Goal: Task Accomplishment & Management: Manage account settings

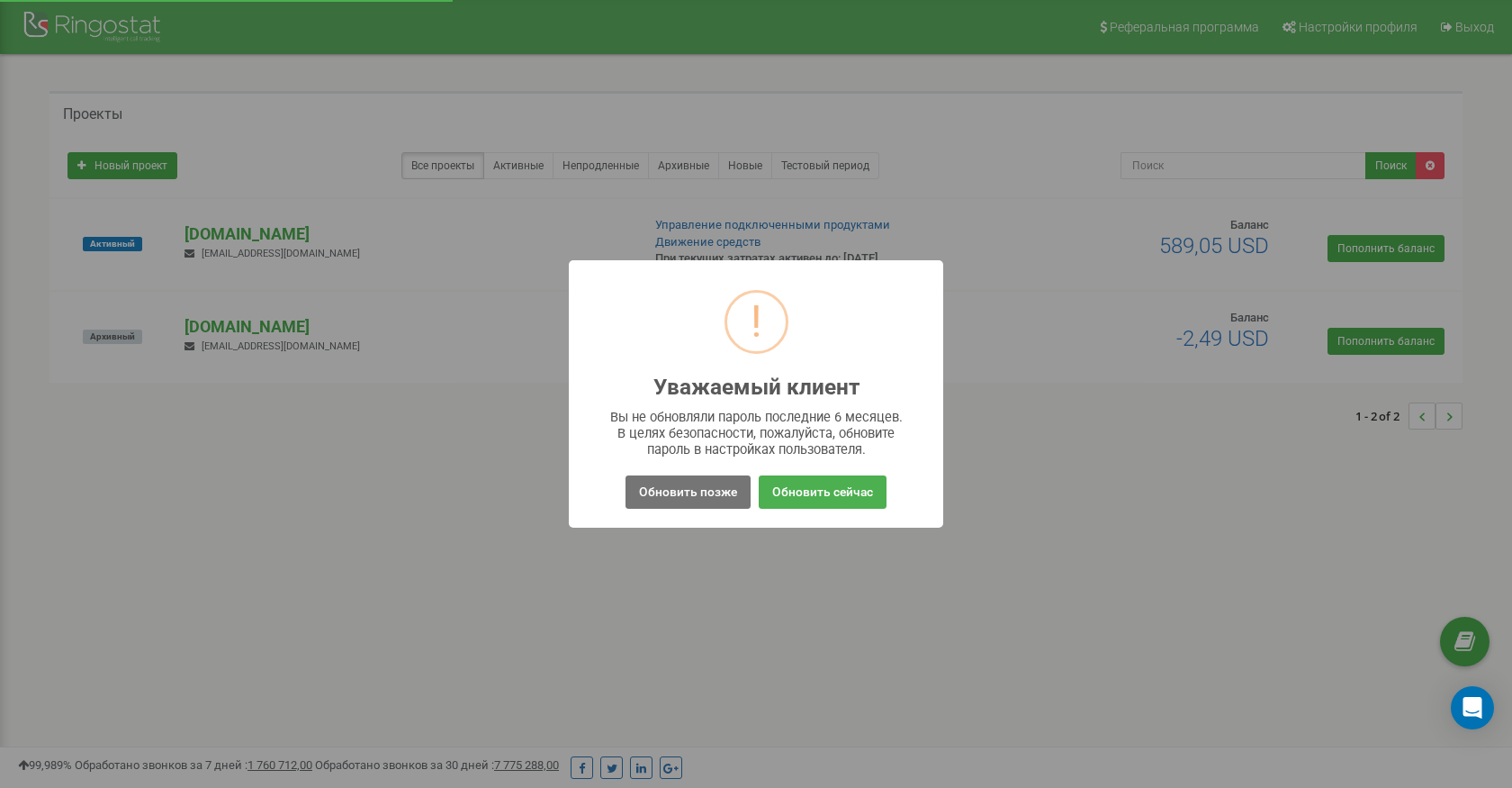
click at [690, 489] on button "Обновить позже" at bounding box center [688, 491] width 125 height 33
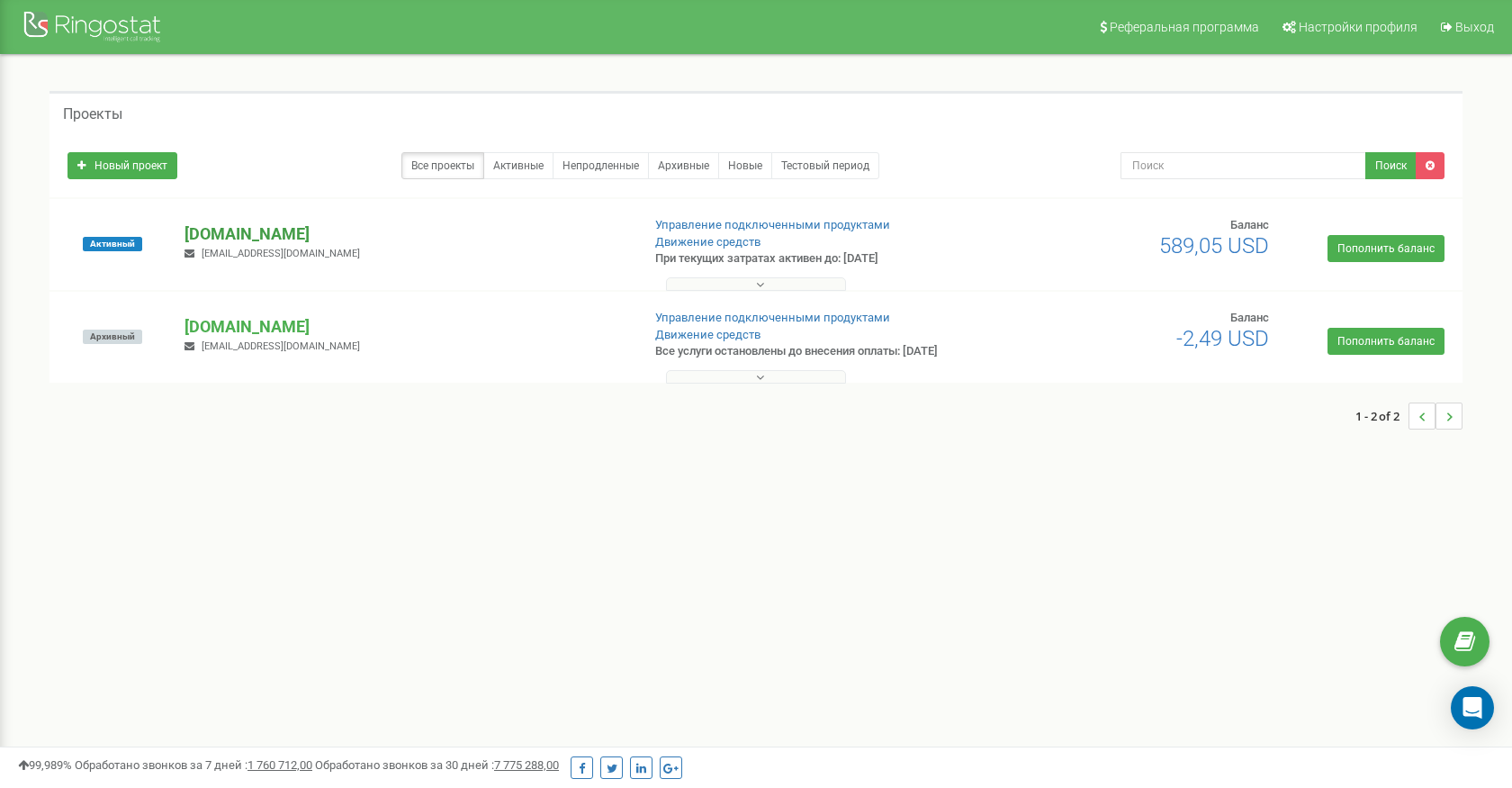
click at [204, 231] on p "[DOMAIN_NAME]" at bounding box center [405, 234] width 441 height 24
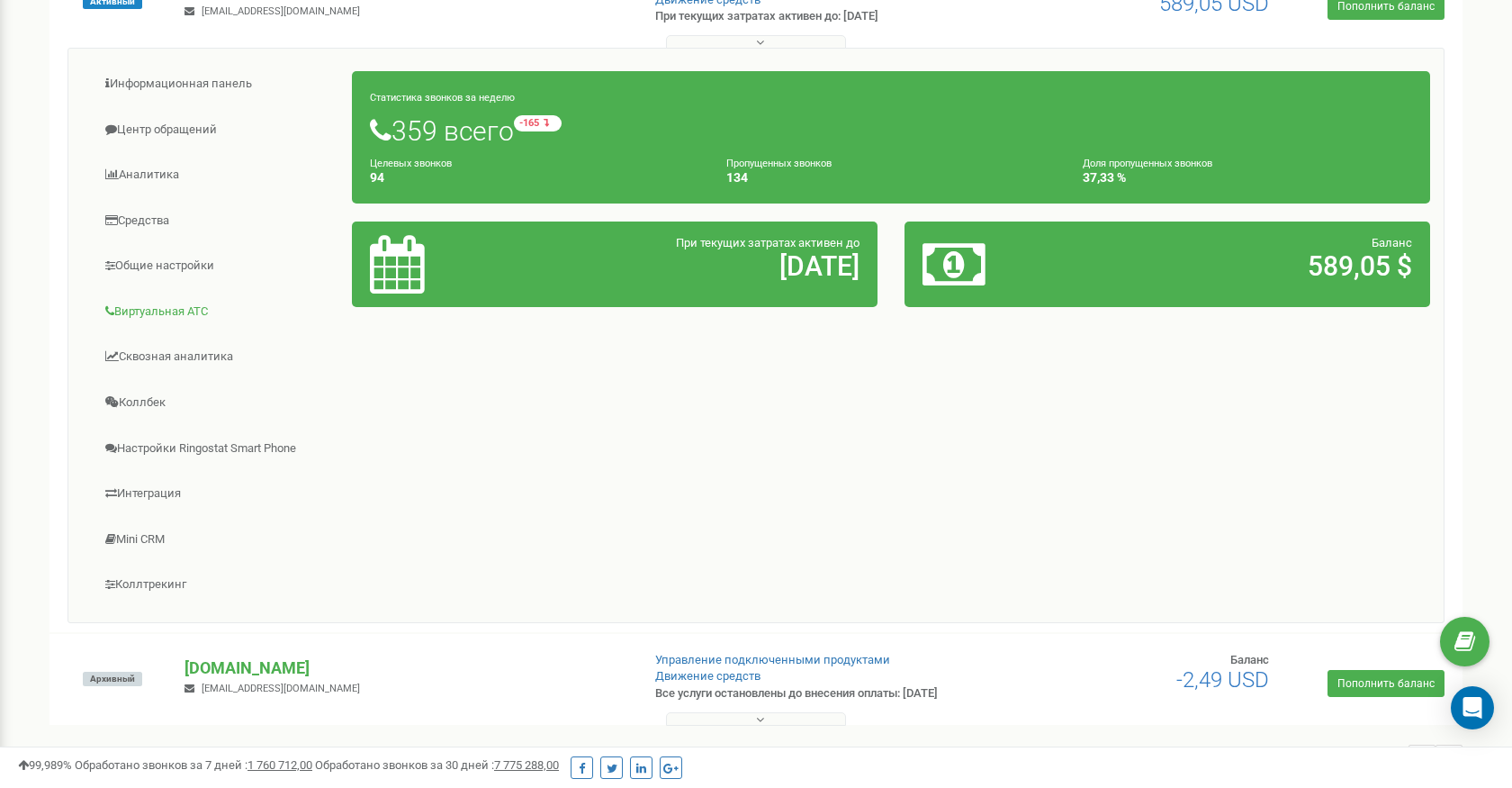
scroll to position [246, 0]
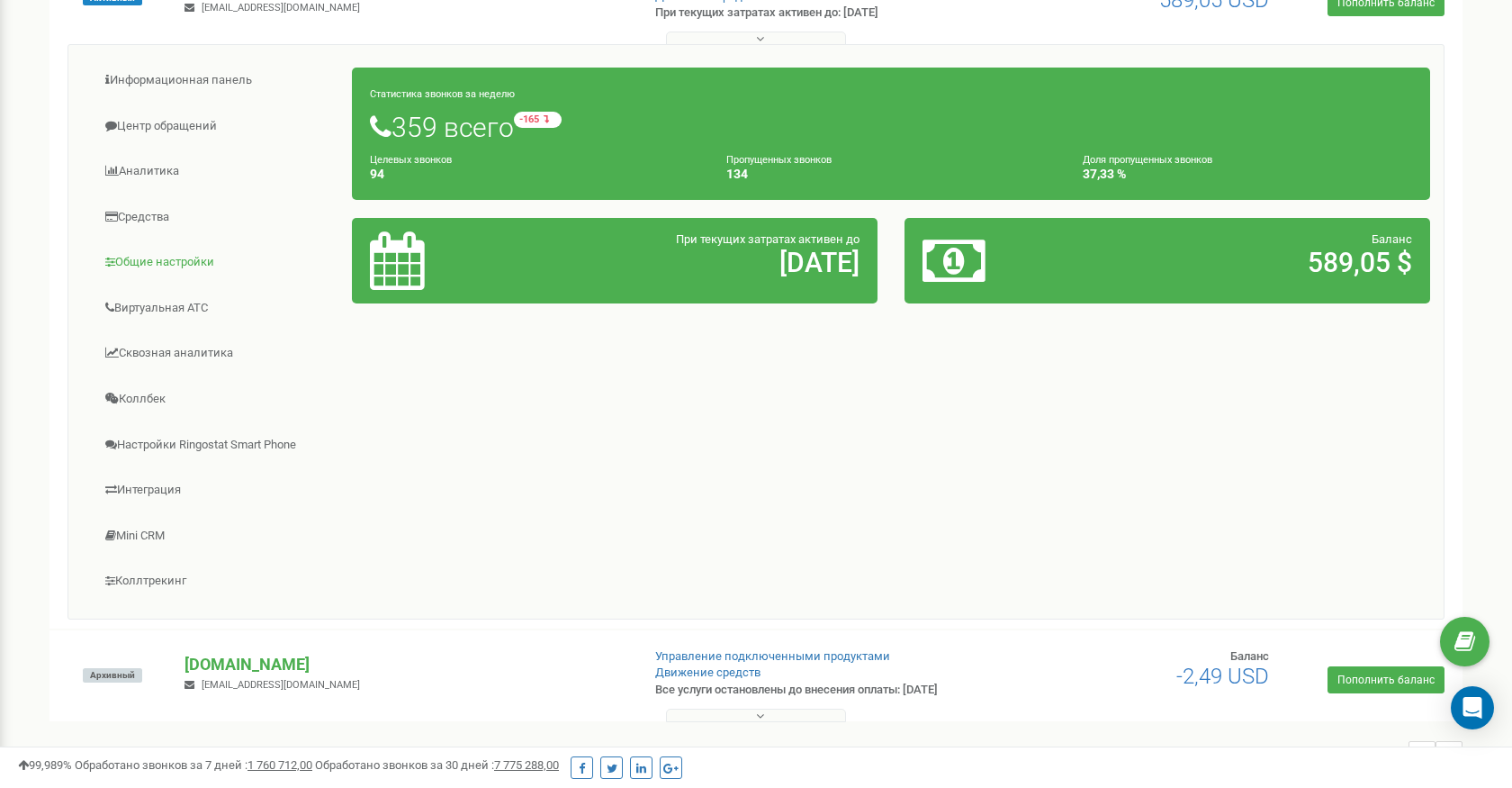
click at [149, 250] on link "Общие настройки" at bounding box center [217, 262] width 271 height 44
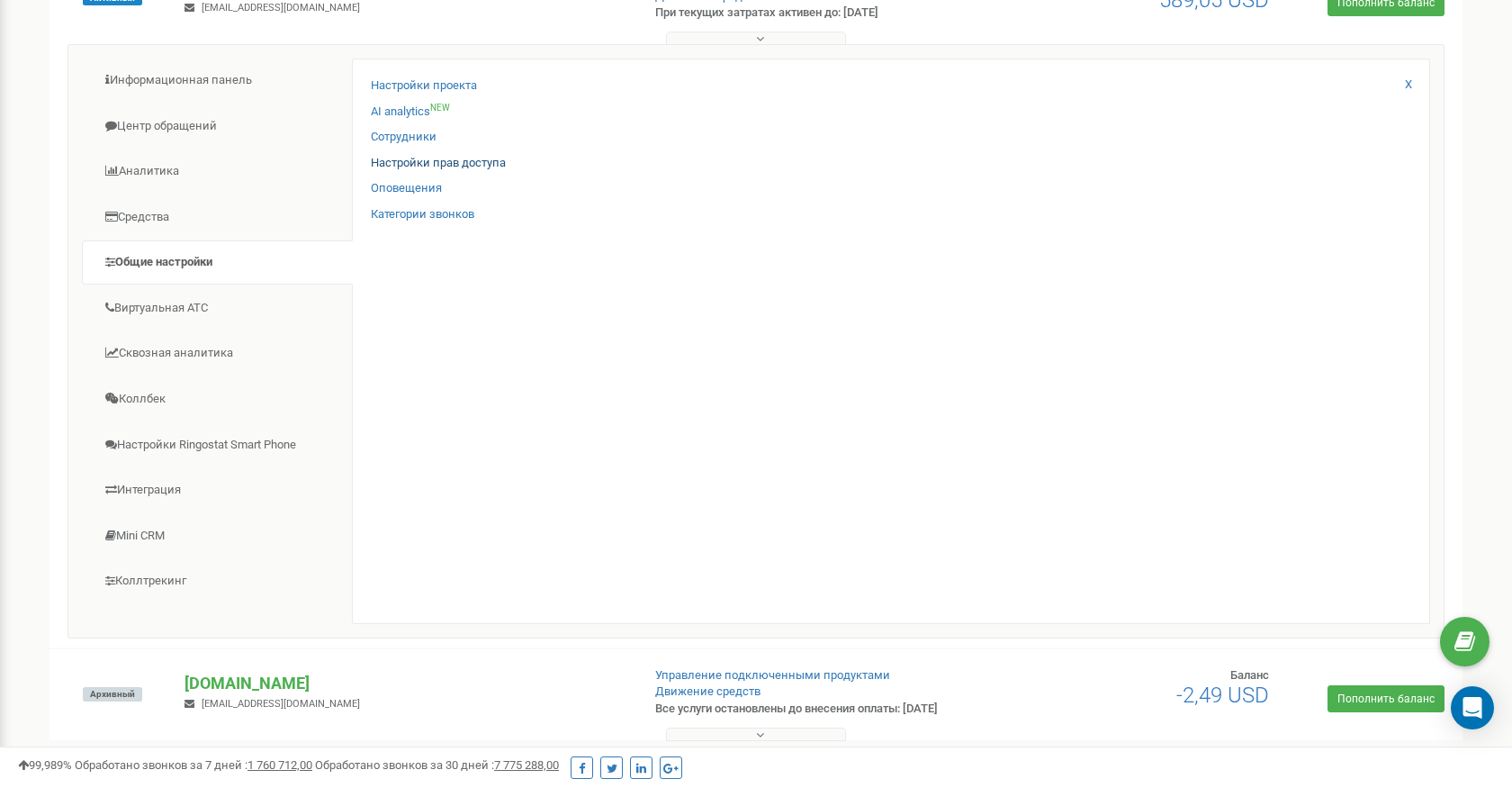
click at [402, 158] on link "Настройки прав доступа" at bounding box center [438, 163] width 135 height 17
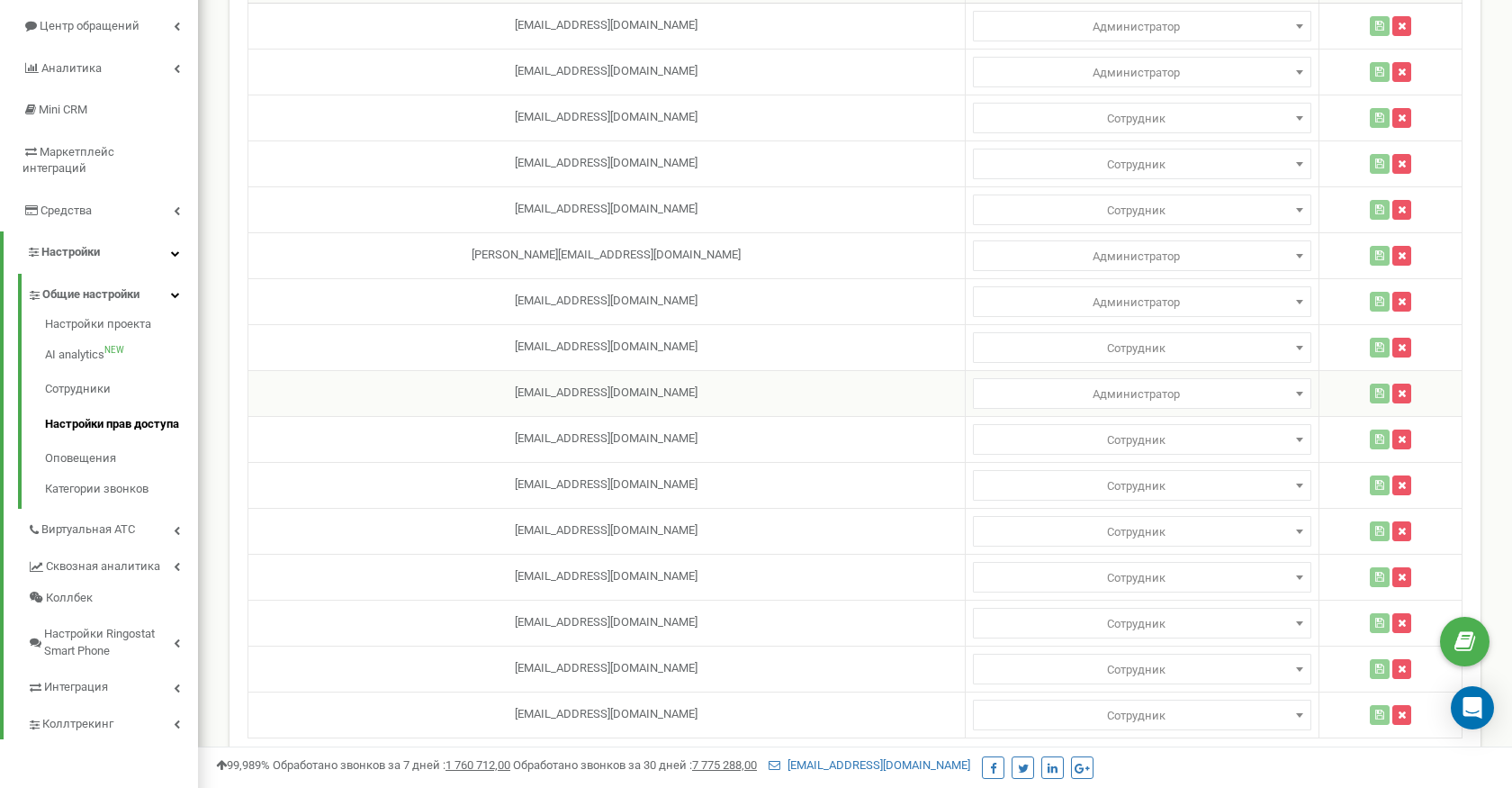
click at [1068, 392] on span "Администратор" at bounding box center [1142, 394] width 326 height 26
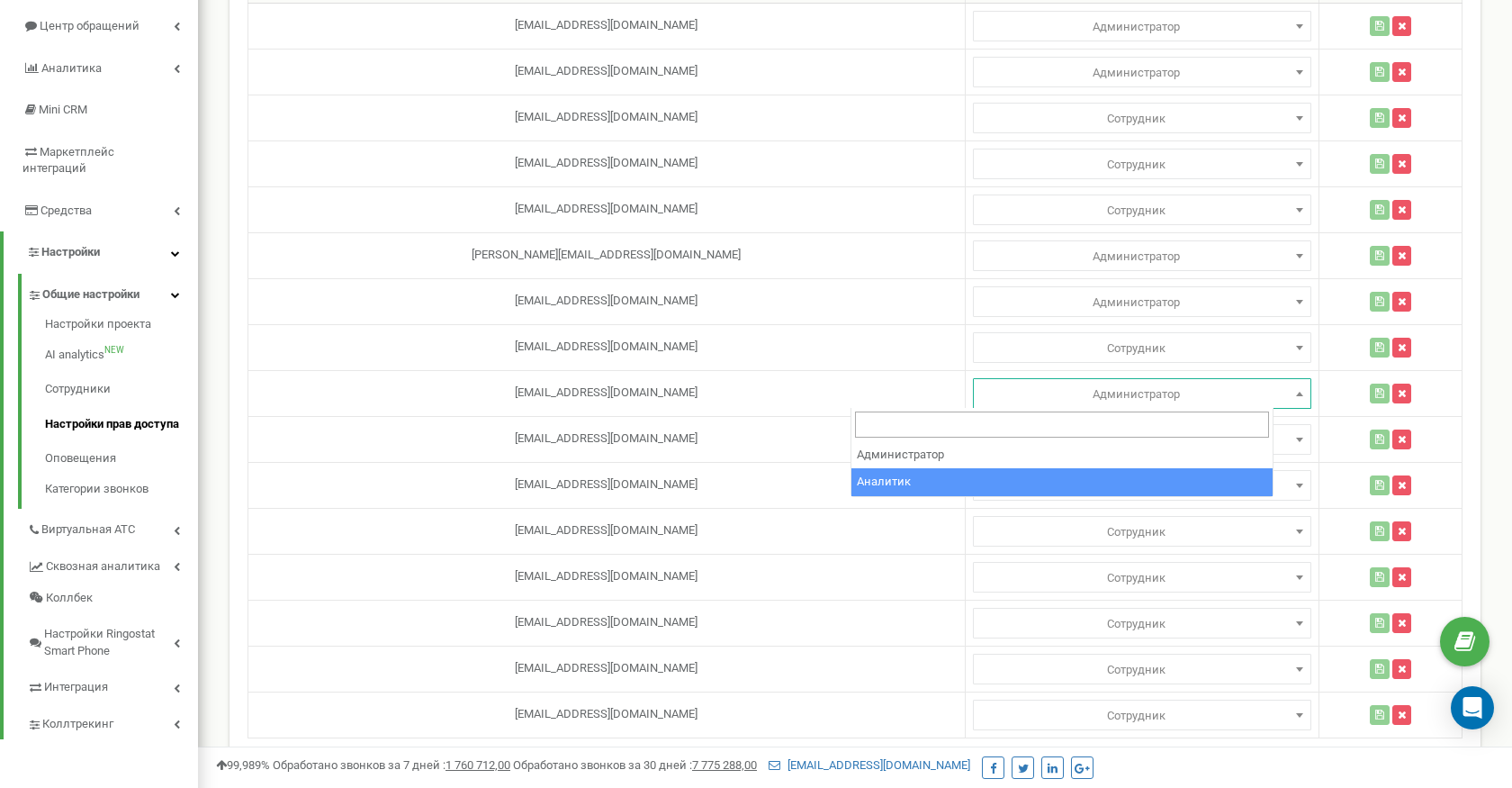
select select "2"
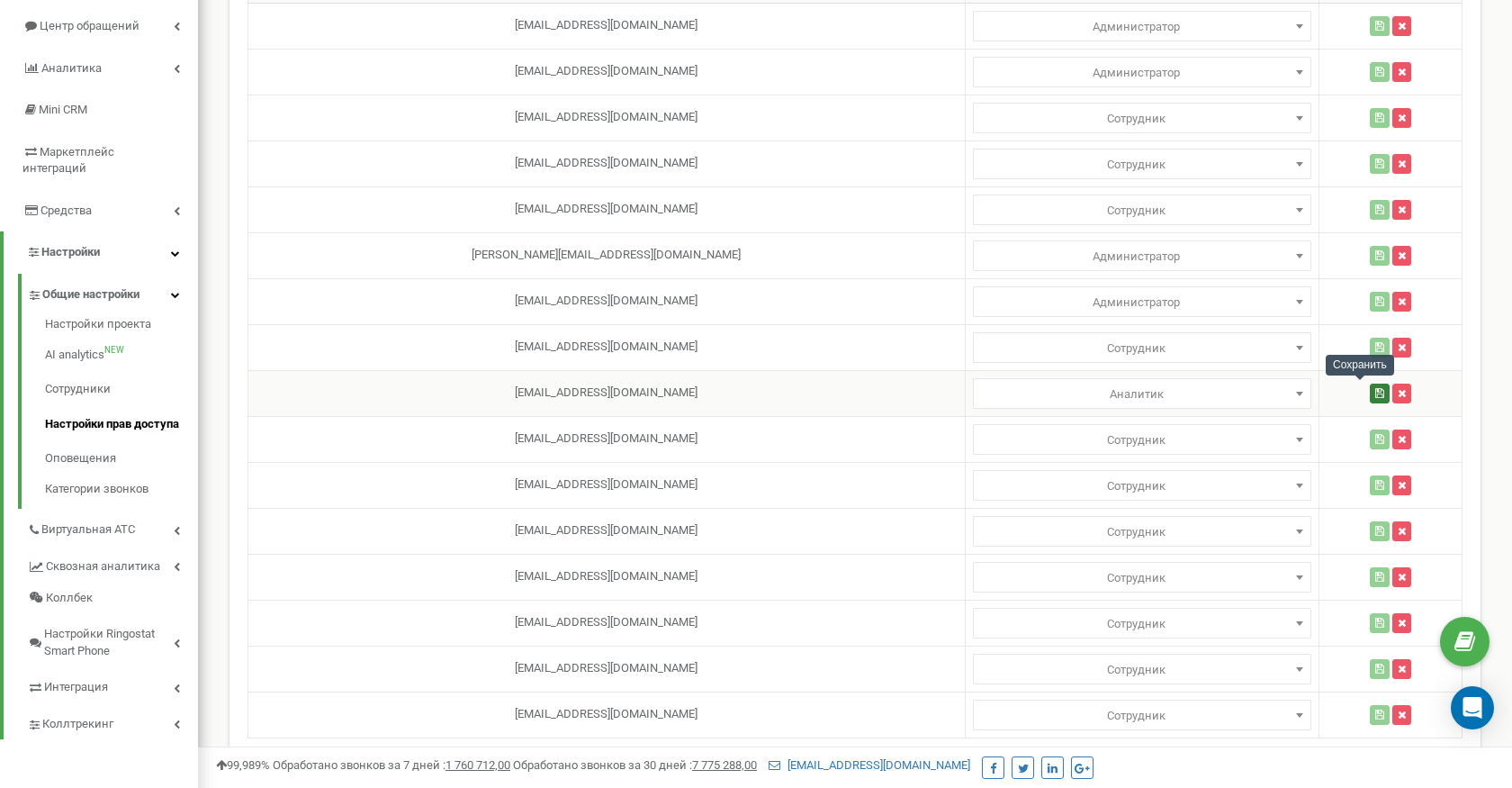
click at [1375, 394] on icon "button" at bounding box center [1379, 393] width 9 height 10
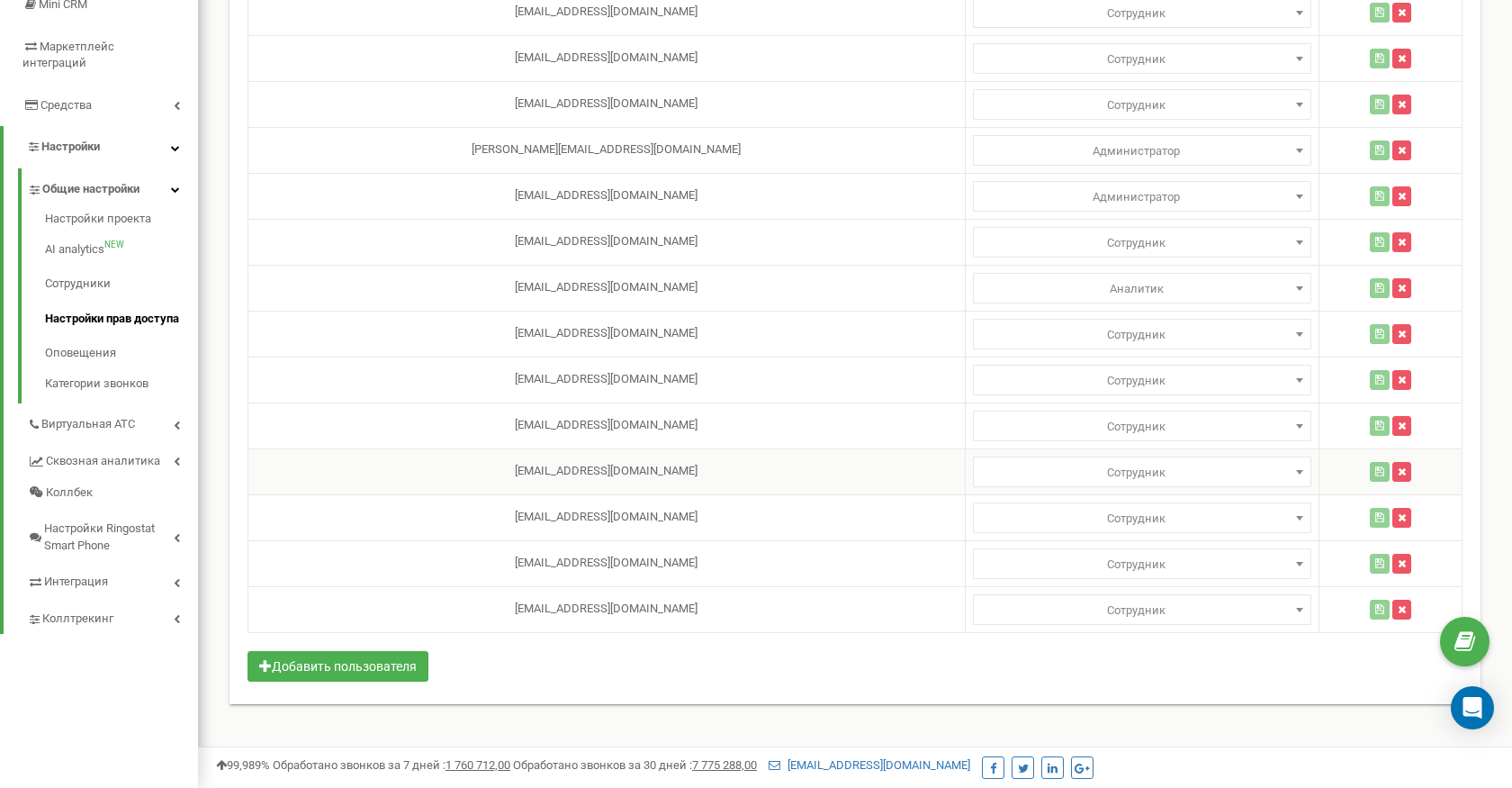
scroll to position [293, 0]
click at [77, 211] on link "Настройки проекта" at bounding box center [121, 221] width 153 height 22
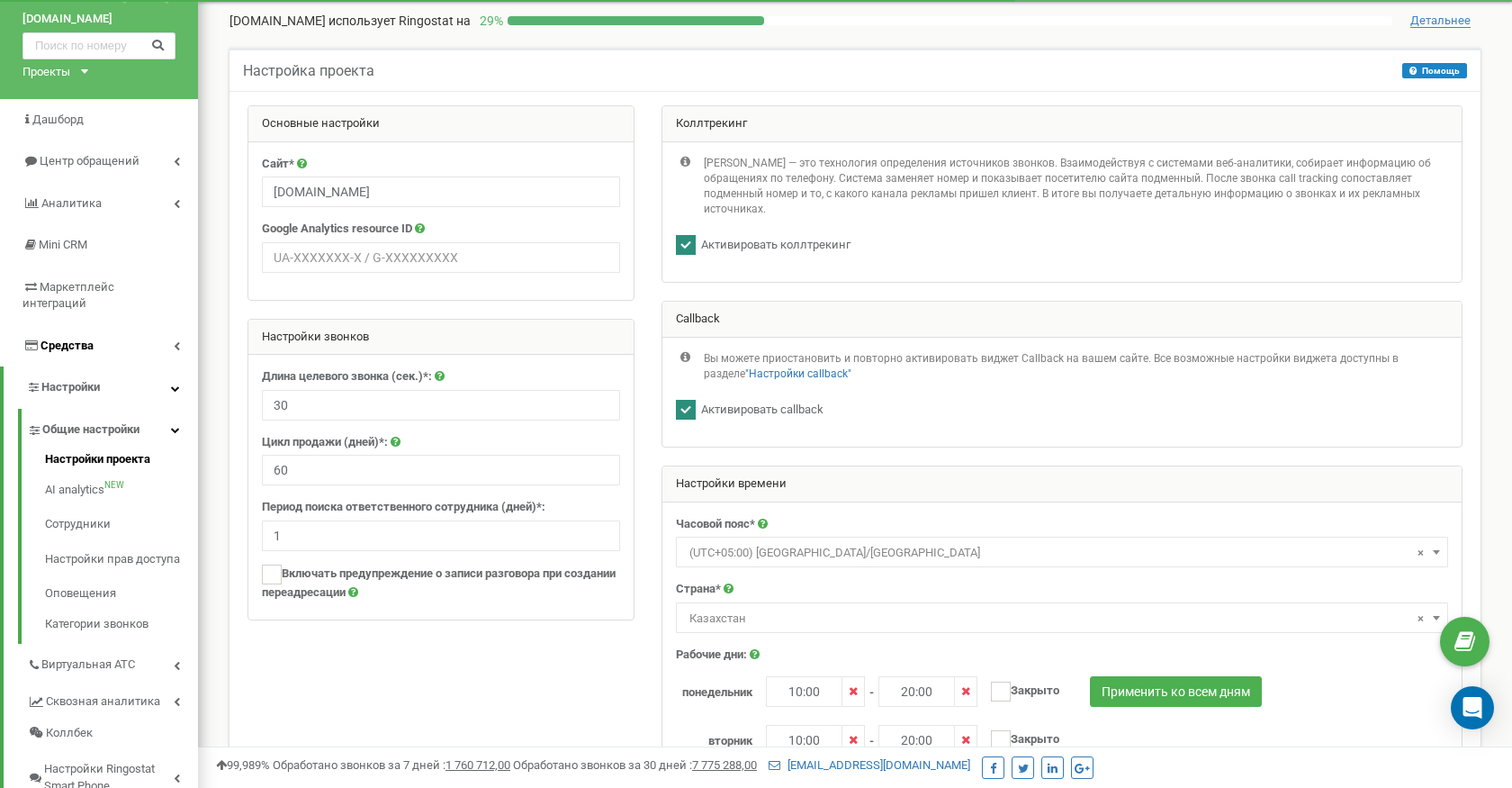
scroll to position [57, 0]
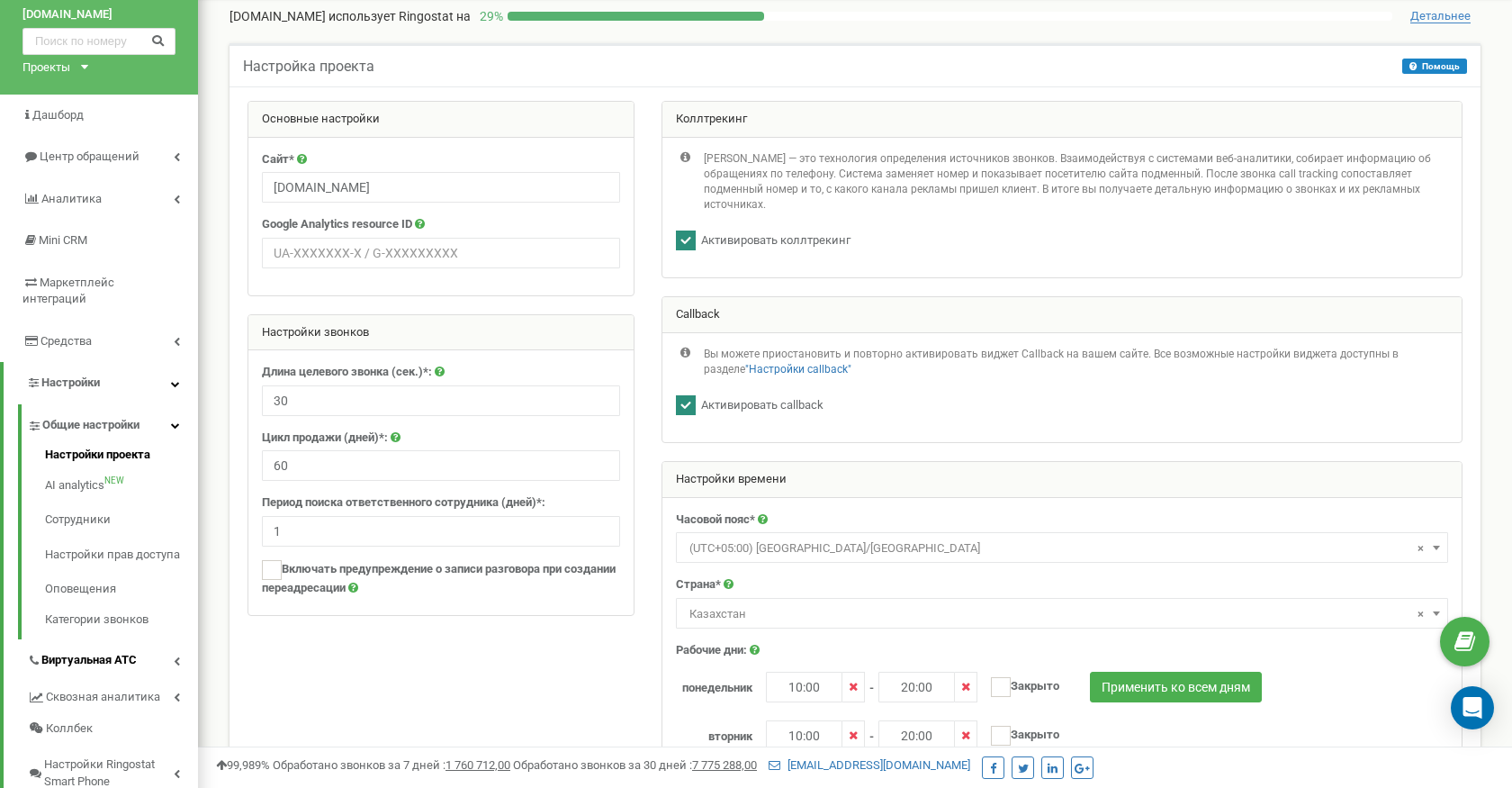
click at [62, 639] on link "Виртуальная АТС" at bounding box center [112, 657] width 171 height 37
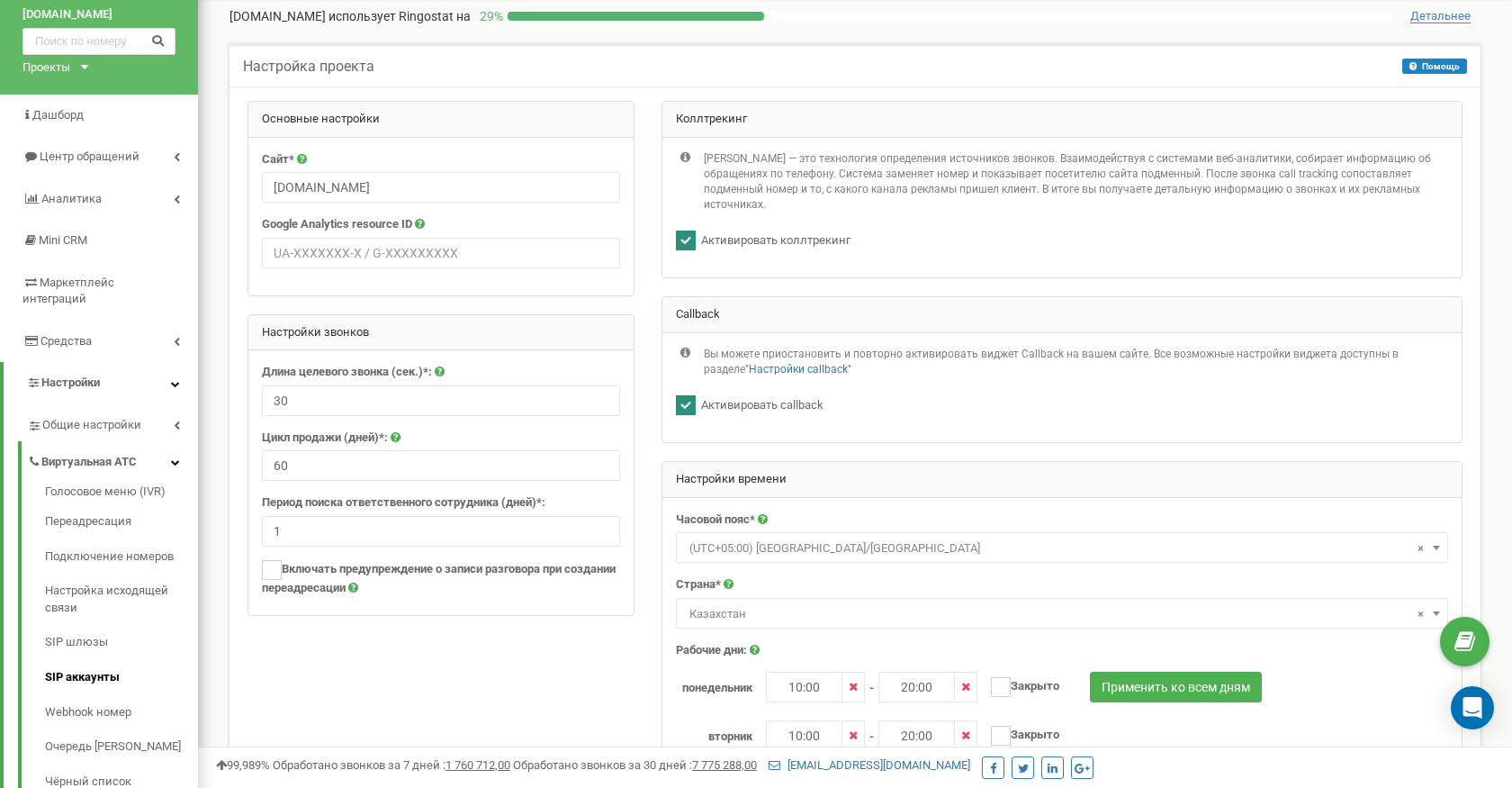
click at [71, 660] on link "SIP аккаунты" at bounding box center [121, 677] width 153 height 35
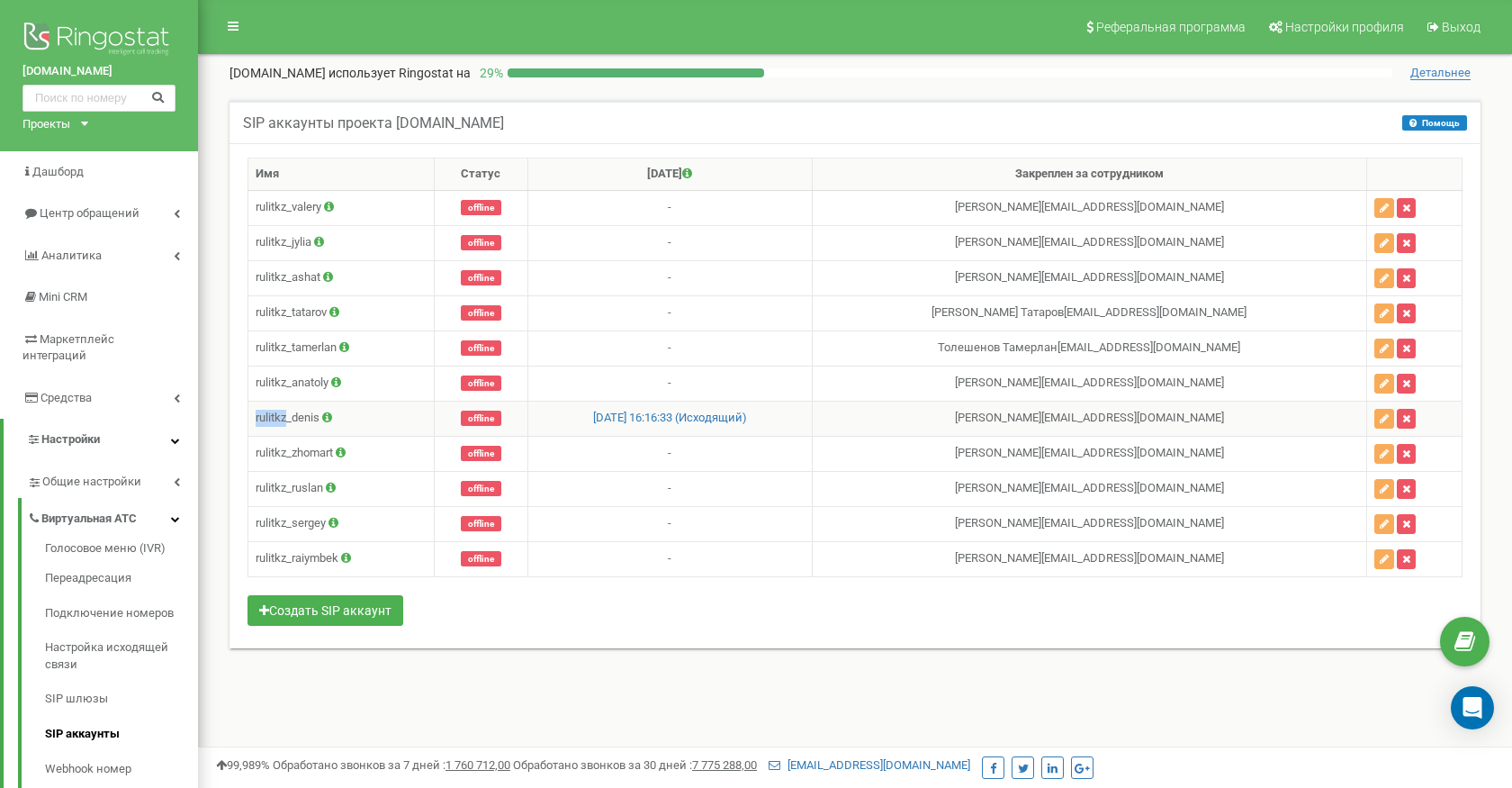
drag, startPoint x: 254, startPoint y: 417, endPoint x: 290, endPoint y: 421, distance: 36.2
click at [289, 420] on td "rulitkz_denis" at bounding box center [341, 417] width 186 height 35
click at [263, 418] on td "rulitkz_denis" at bounding box center [341, 417] width 186 height 35
drag, startPoint x: 256, startPoint y: 418, endPoint x: 331, endPoint y: 426, distance: 75.4
click at [331, 426] on td "rulitkz_denis" at bounding box center [341, 417] width 186 height 35
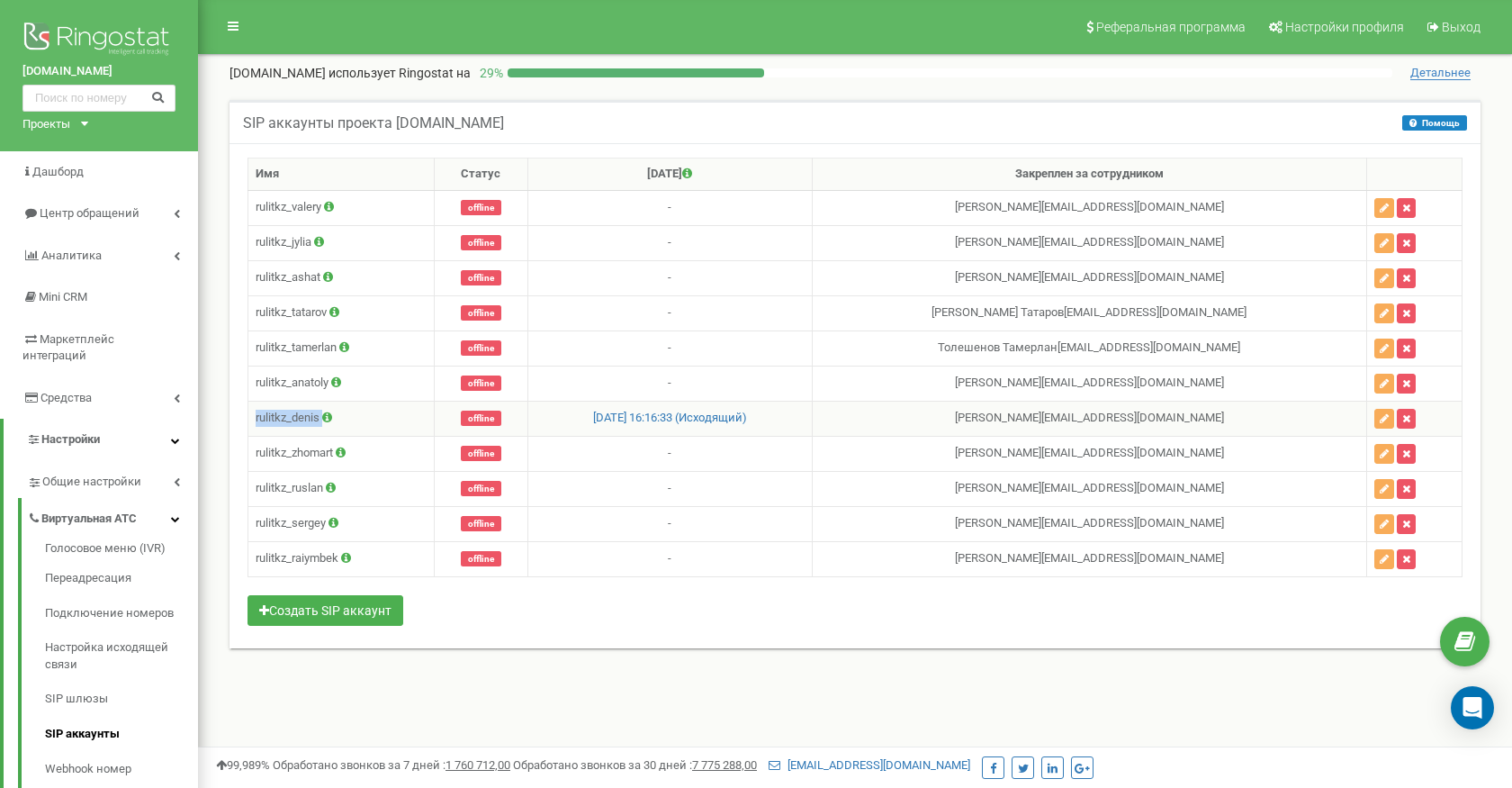
copy td "rulitkz_denis"
click at [1381, 412] on button "button" at bounding box center [1384, 418] width 20 height 20
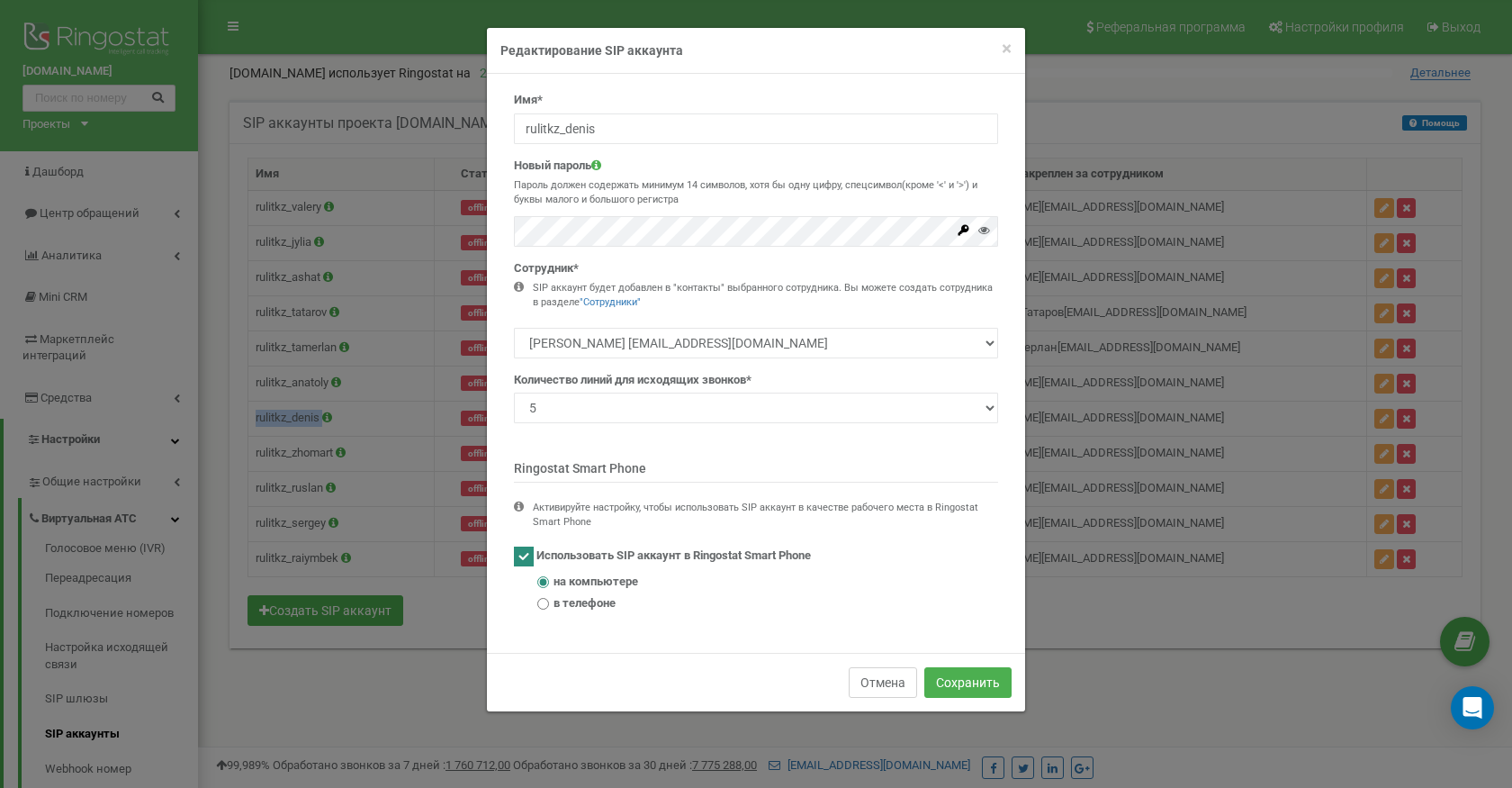
click at [880, 678] on button "Отмена" at bounding box center [883, 682] width 68 height 30
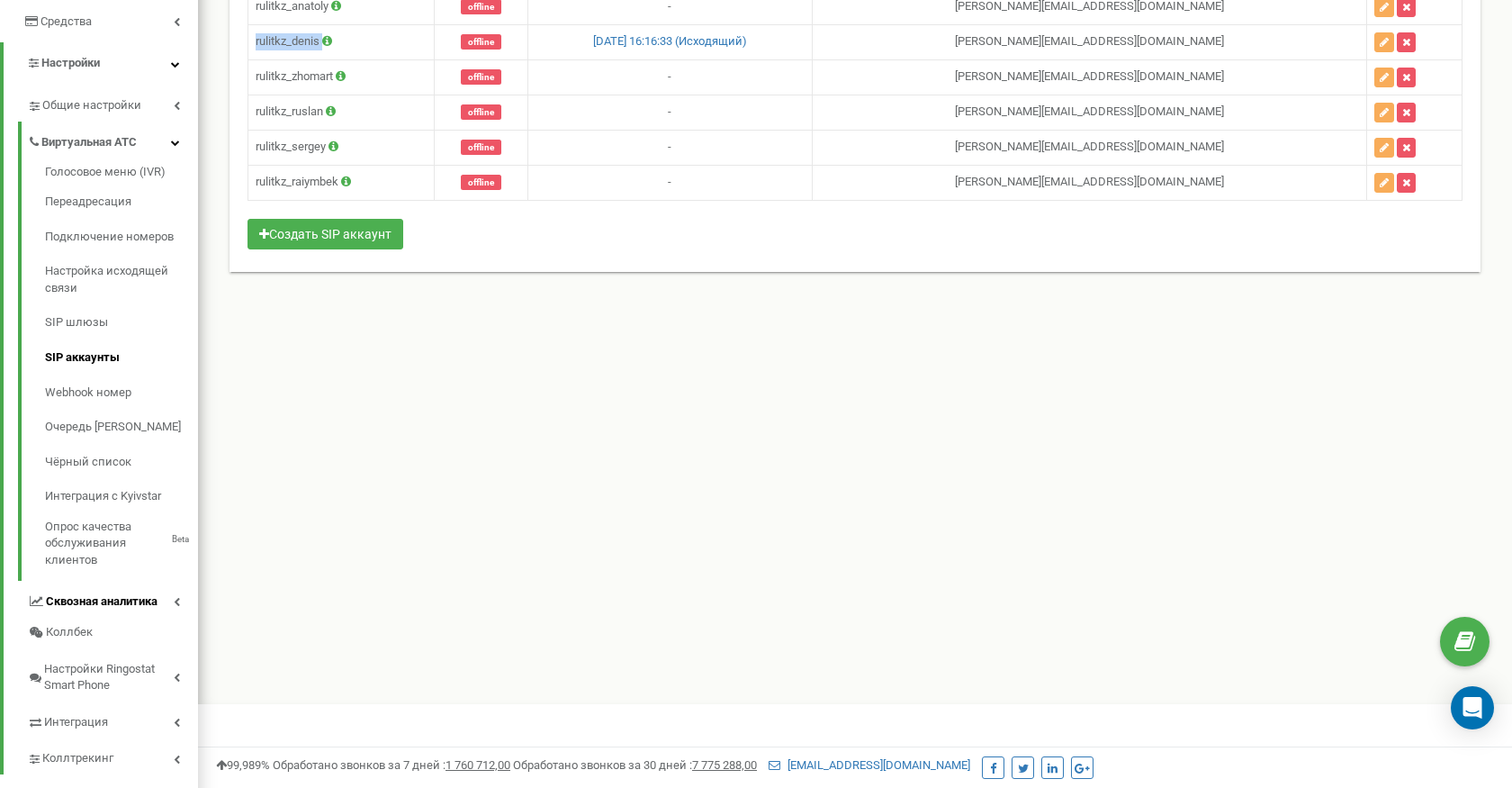
scroll to position [375, 0]
click at [69, 715] on span "Интеграция" at bounding box center [75, 723] width 64 height 17
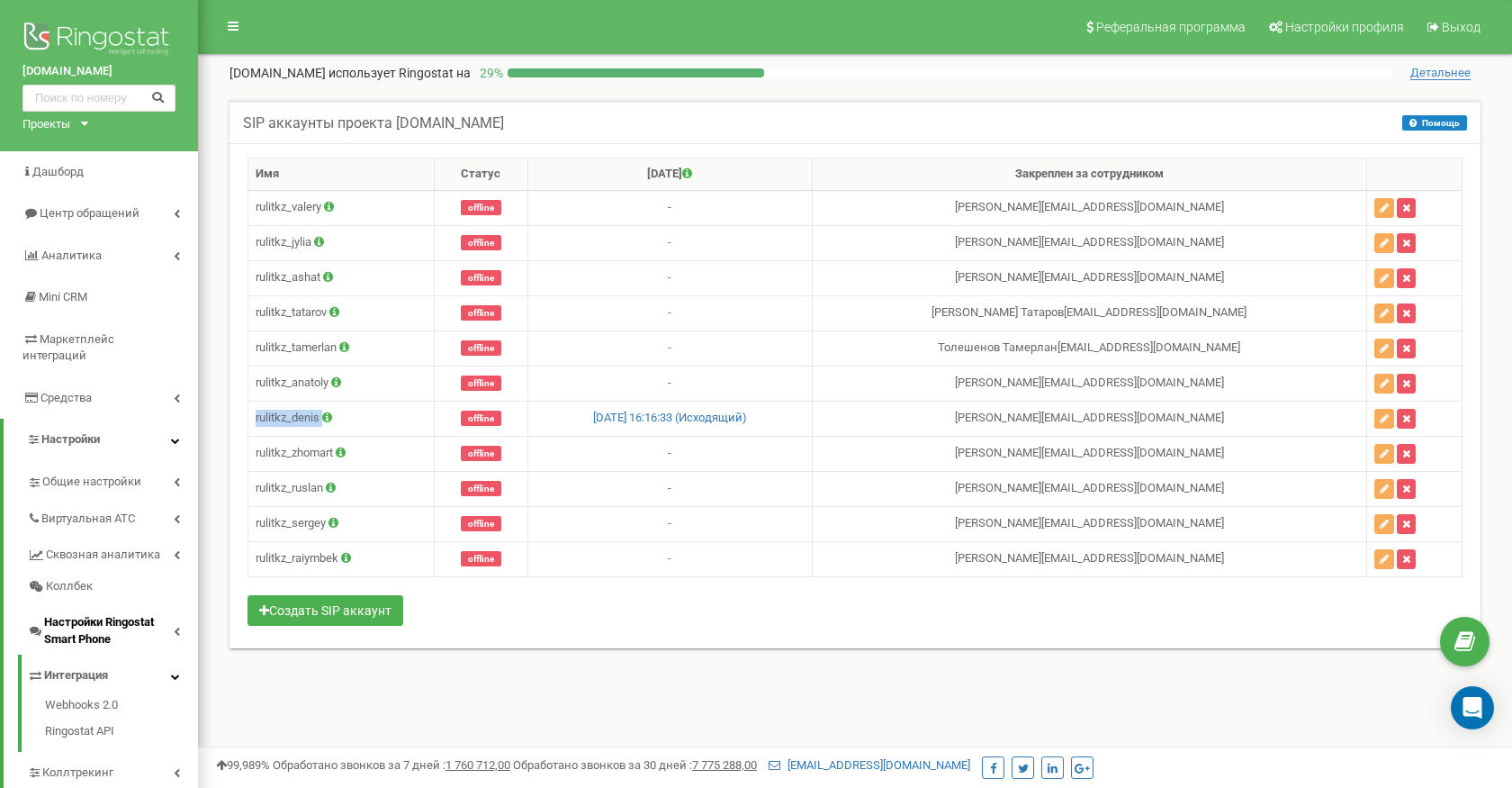
scroll to position [0, 0]
click at [326, 414] on icon at bounding box center [327, 417] width 10 height 11
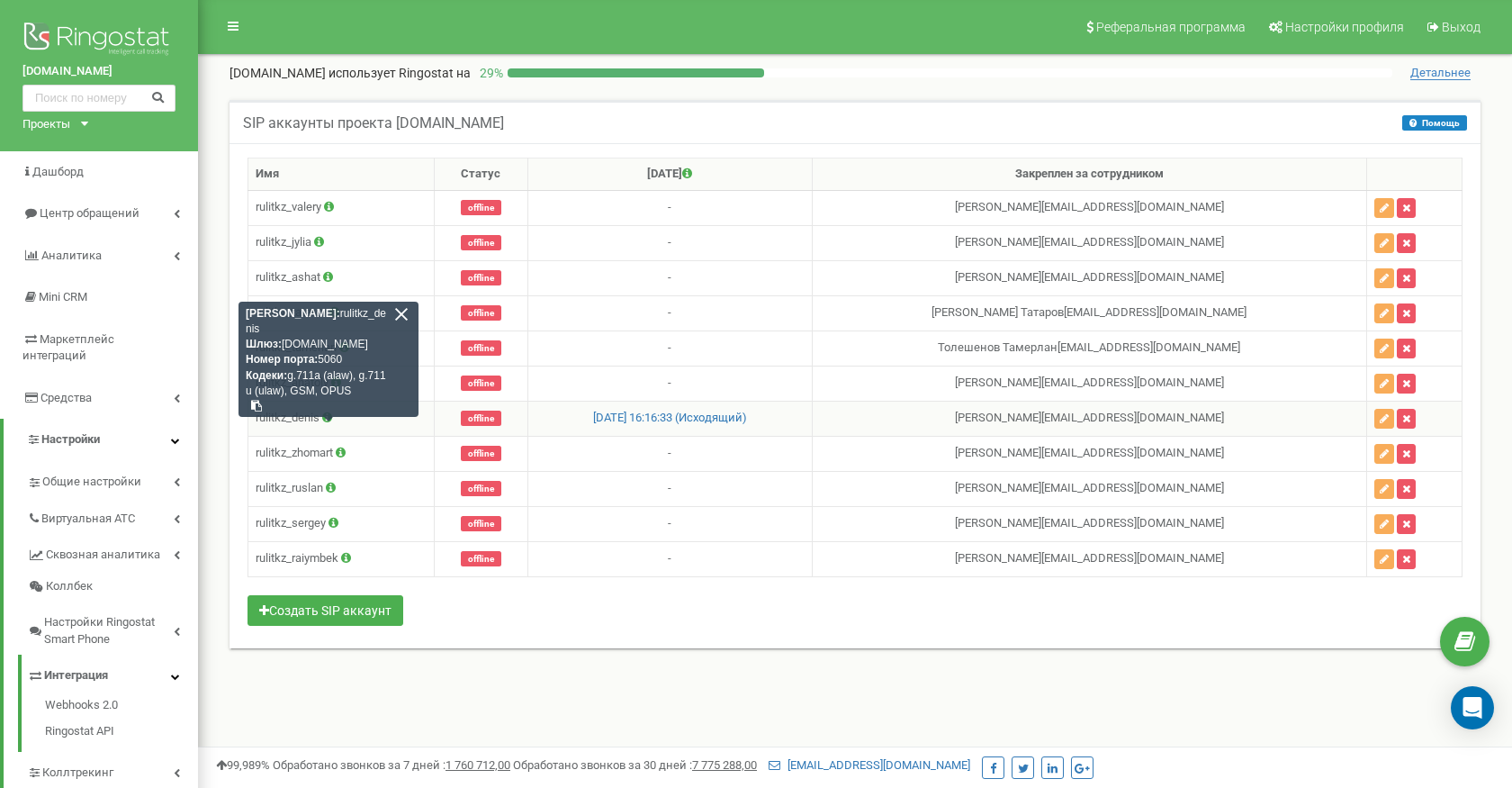
click at [294, 423] on td "rulitkz_denis Логин: rulitkz_denis Шлюз: sip.ringostat.com Номер порта: 5060 Ко…" at bounding box center [341, 417] width 186 height 35
click at [79, 473] on span "Общие настройки" at bounding box center [91, 482] width 97 height 17
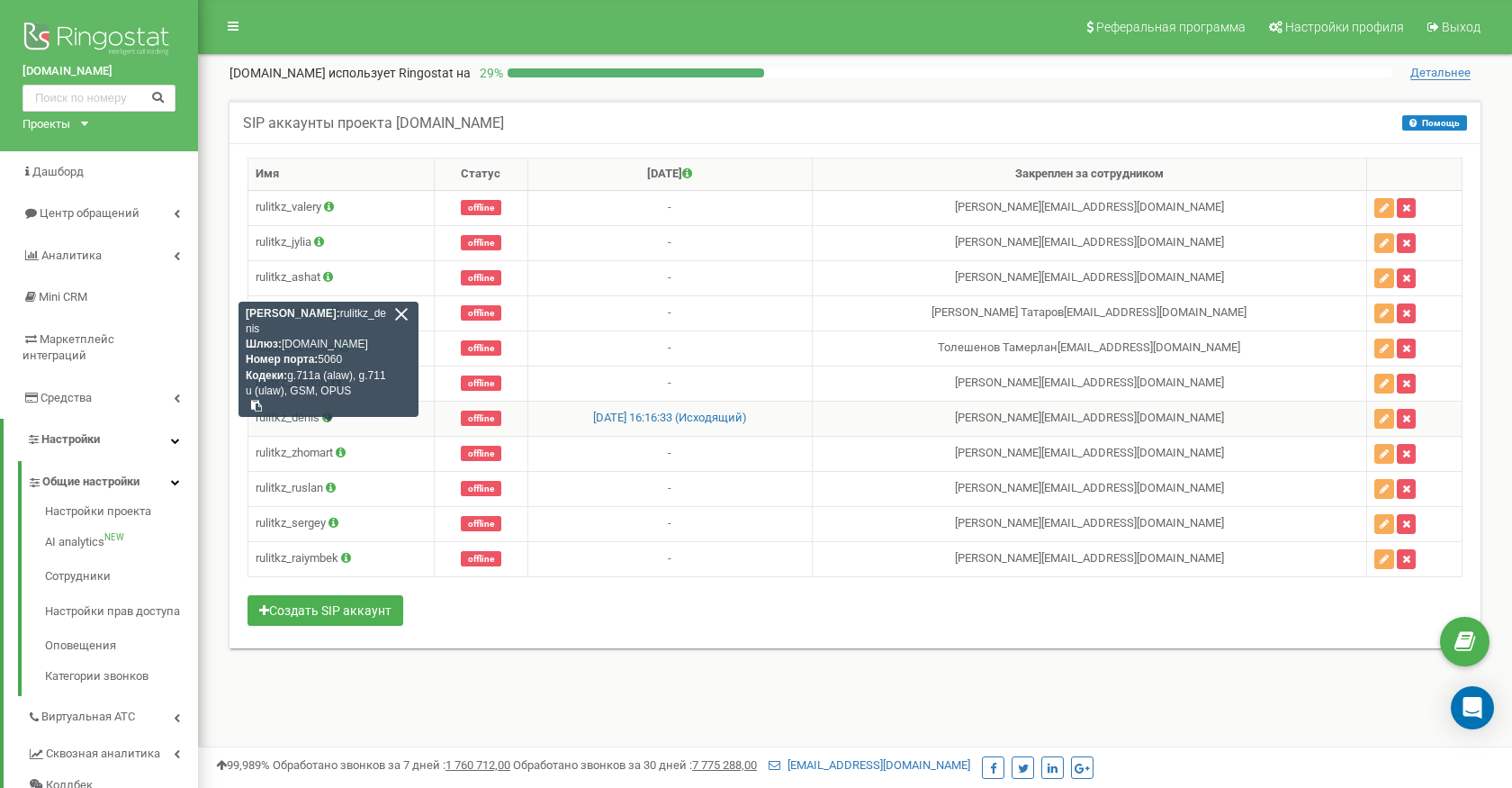
click at [402, 317] on div at bounding box center [401, 314] width 16 height 16
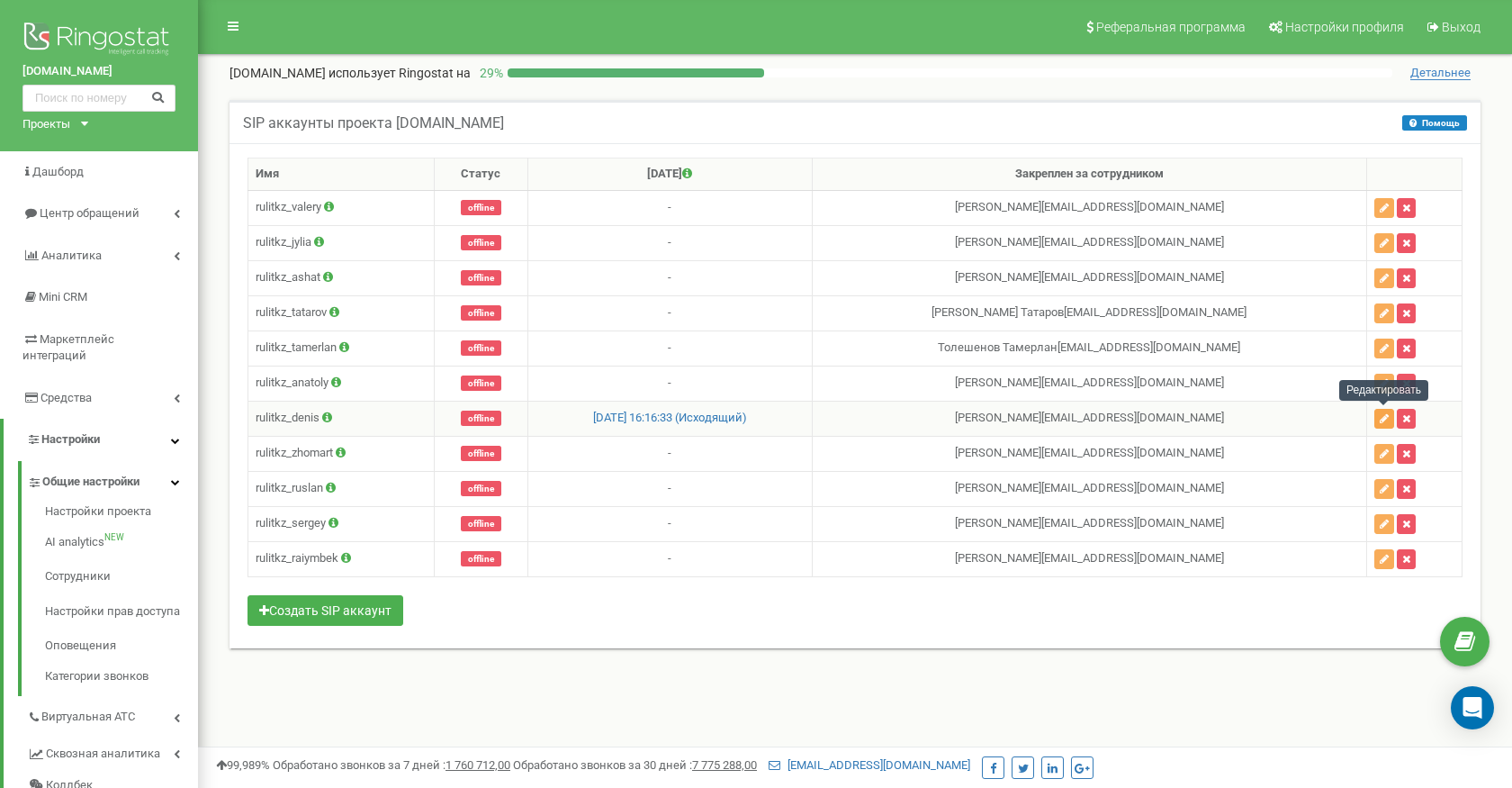
click at [1385, 413] on icon "button" at bounding box center [1384, 418] width 9 height 10
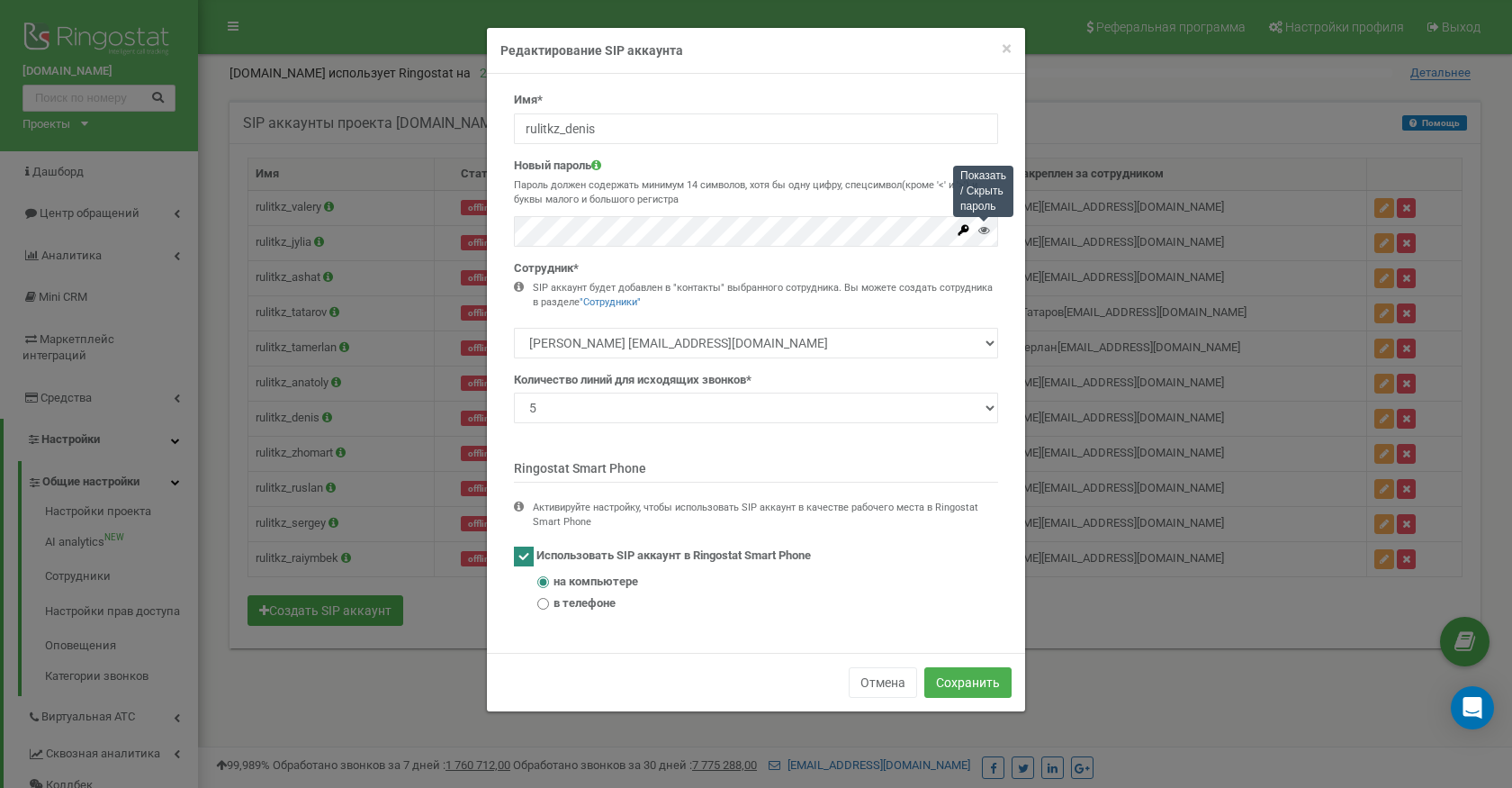
click at [987, 225] on icon at bounding box center [985, 230] width 11 height 11
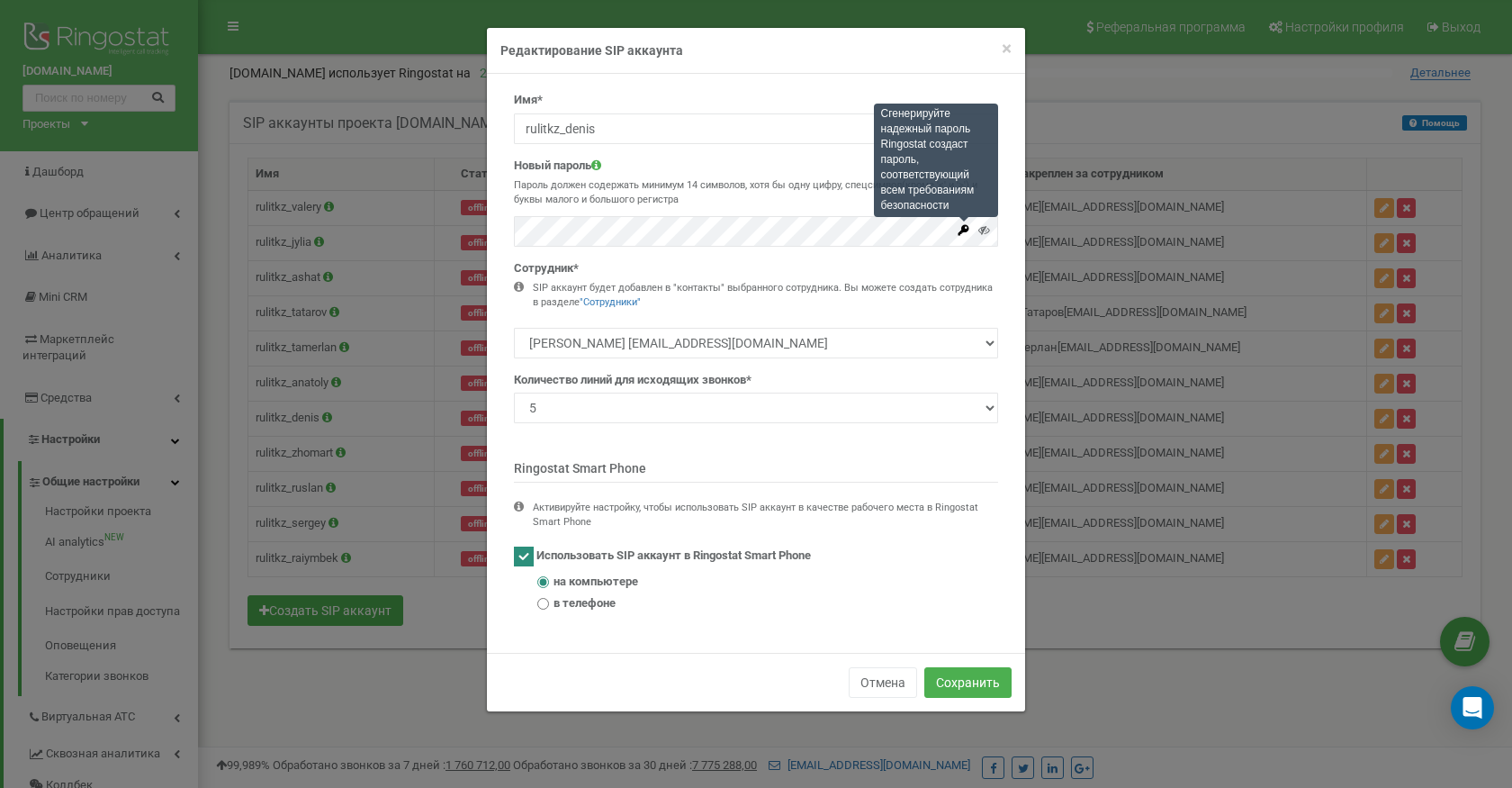
click at [966, 230] on icon at bounding box center [964, 230] width 13 height 13
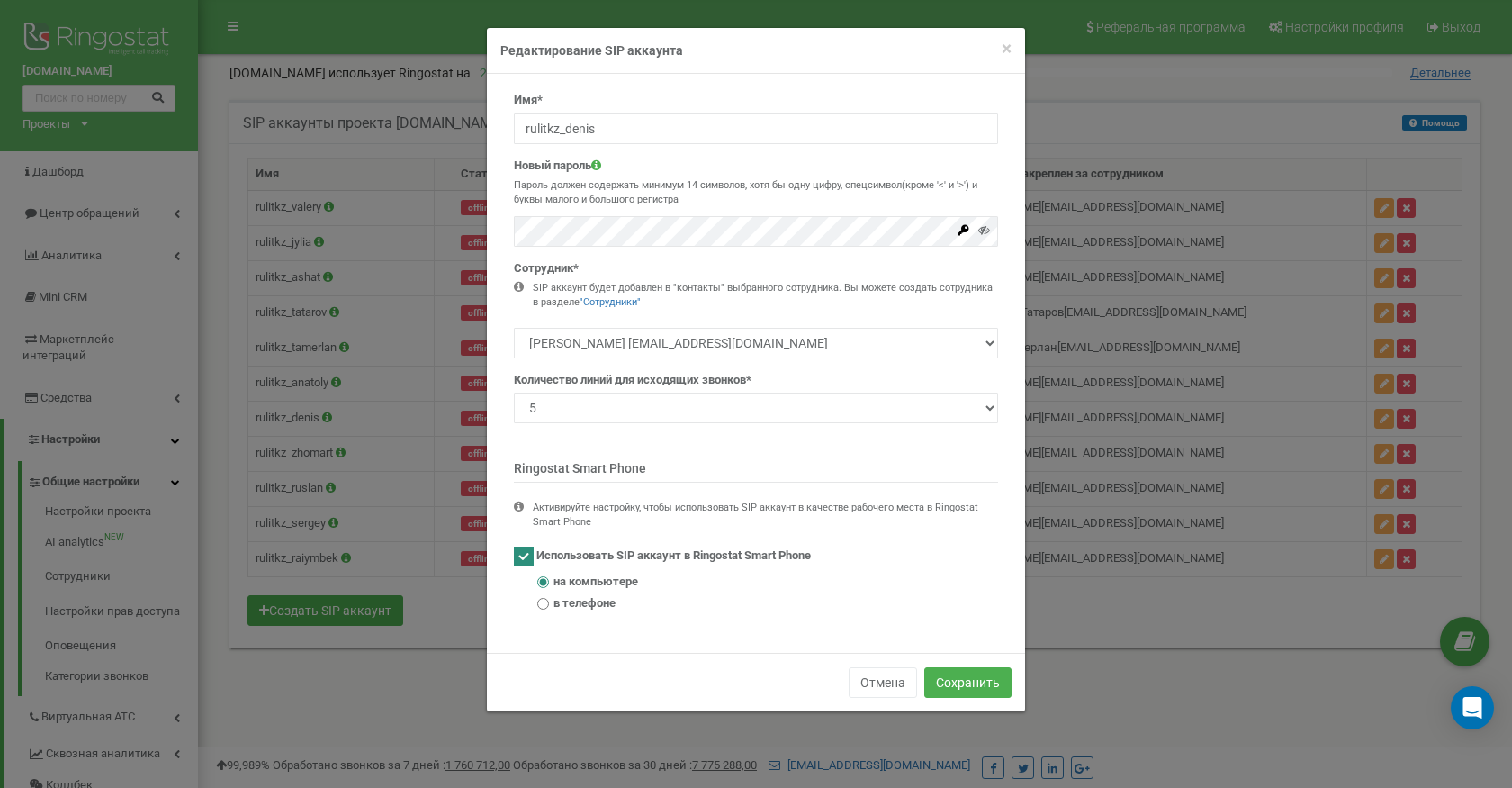
click at [623, 175] on div "Новый пароль Пароль должен содержать минимум 14 символов, хотя бы одну цифру, с…" at bounding box center [756, 202] width 485 height 89
click at [962, 680] on button "Сохранить" at bounding box center [968, 682] width 87 height 30
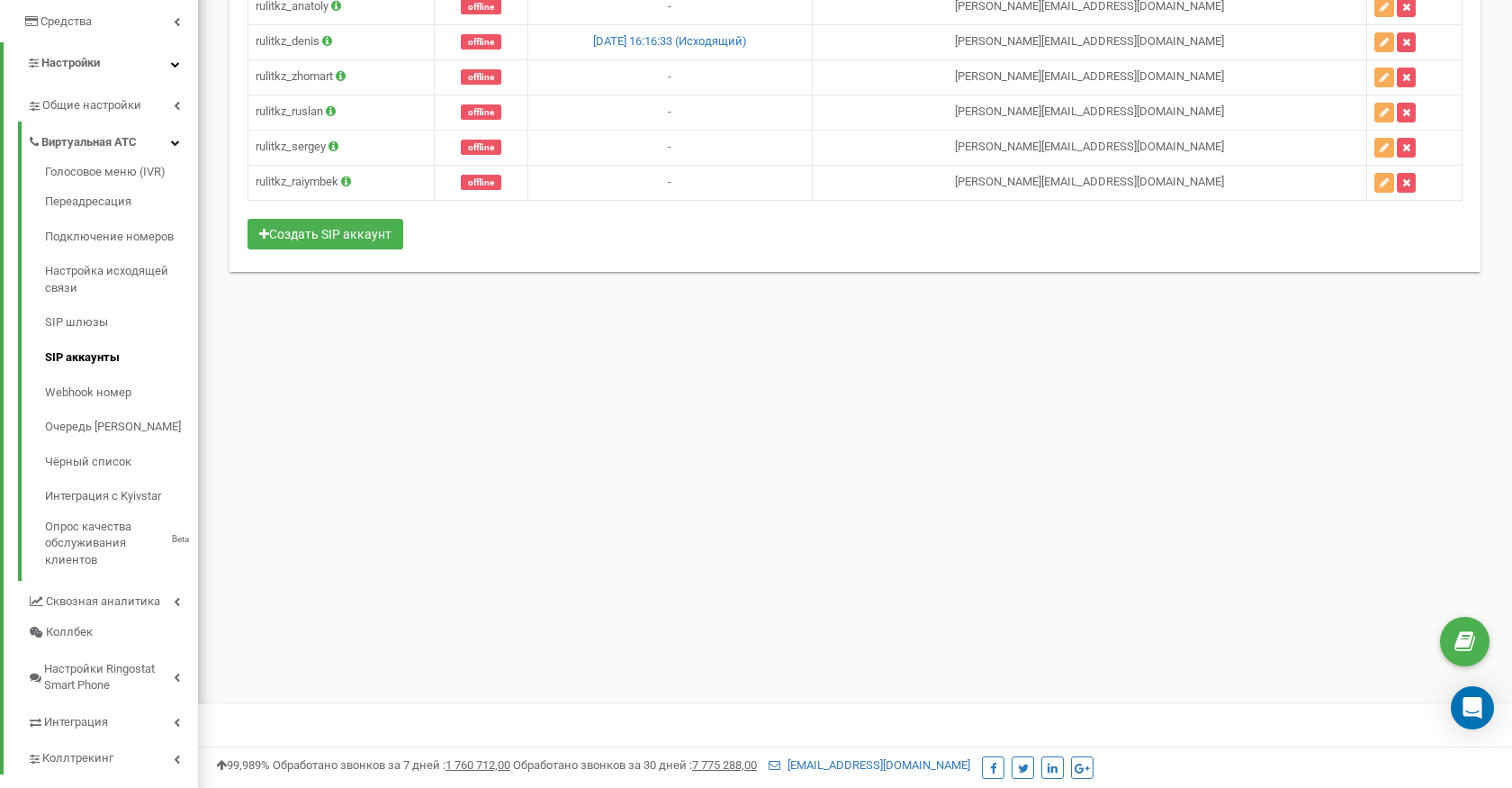
scroll to position [375, 0]
